Goal: Navigation & Orientation: Find specific page/section

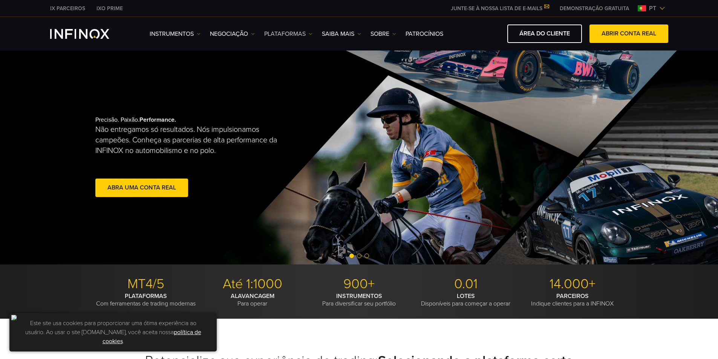
click at [274, 32] on link "PLATAFORMAS" at bounding box center [288, 33] width 48 height 9
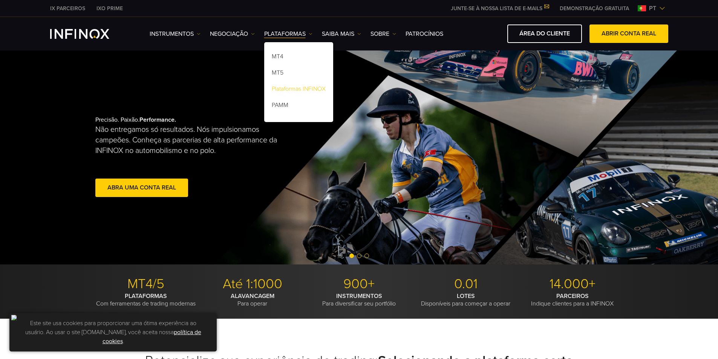
click at [296, 88] on link "Plataformas INFINOX" at bounding box center [298, 90] width 69 height 16
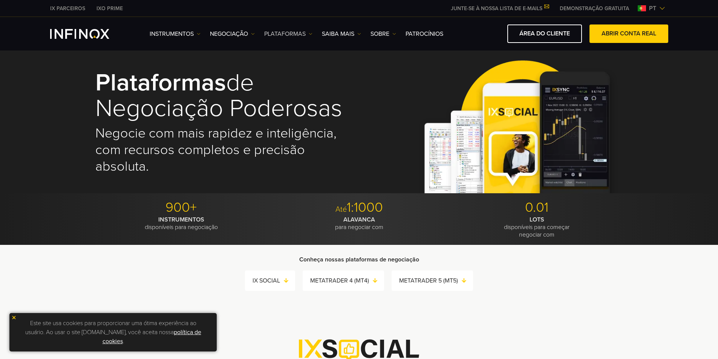
click at [276, 35] on link "PLATAFORMAS" at bounding box center [288, 33] width 48 height 9
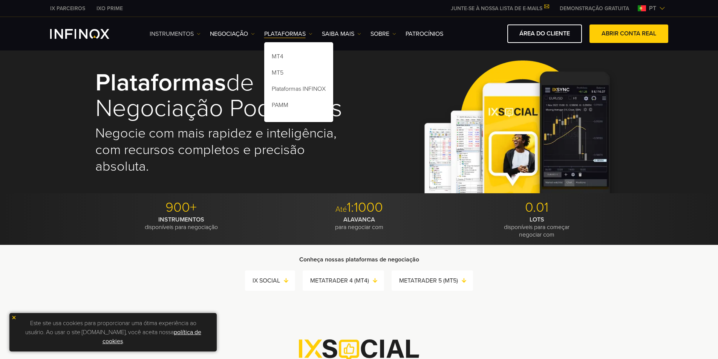
click at [177, 36] on link "Instrumentos" at bounding box center [175, 33] width 51 height 9
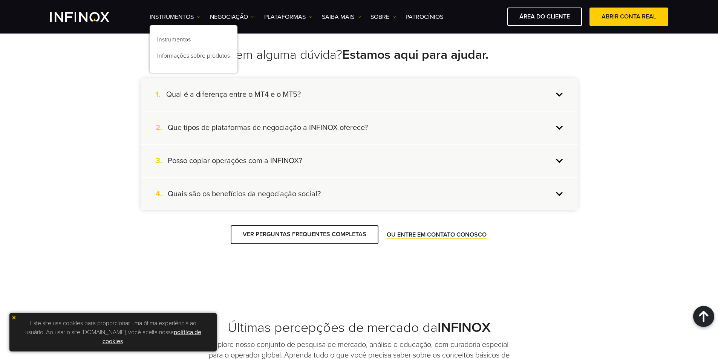
scroll to position [1081, 0]
